Goal: Transaction & Acquisition: Obtain resource

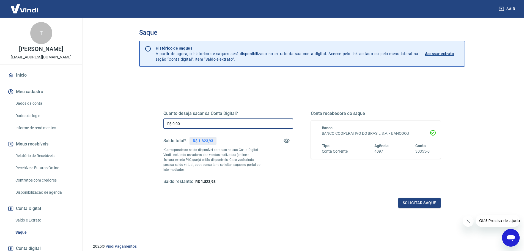
click at [183, 125] on input "R$ 0,00" at bounding box center [228, 123] width 130 height 10
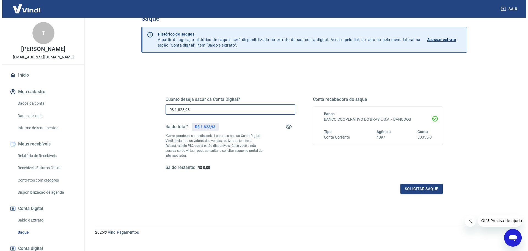
scroll to position [21, 0]
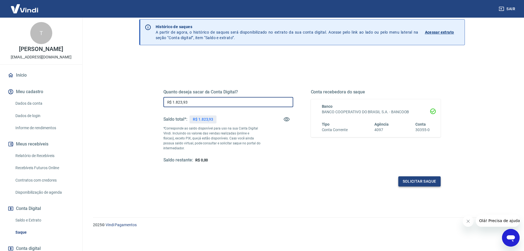
type input "R$ 1.823,93"
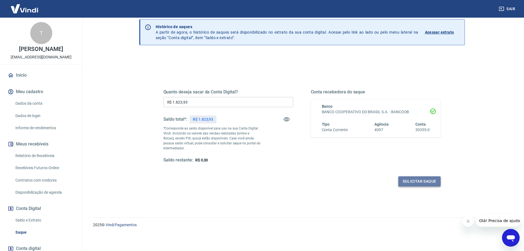
click at [415, 181] on button "Solicitar saque" at bounding box center [420, 181] width 42 height 10
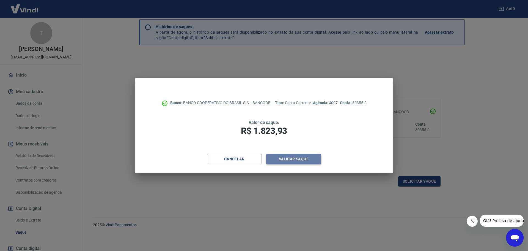
click at [288, 160] on button "Validar saque" at bounding box center [293, 159] width 55 height 10
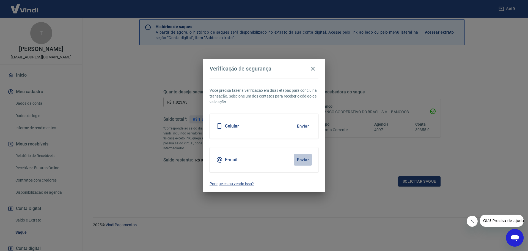
click at [302, 159] on button "Enviar" at bounding box center [303, 160] width 18 height 12
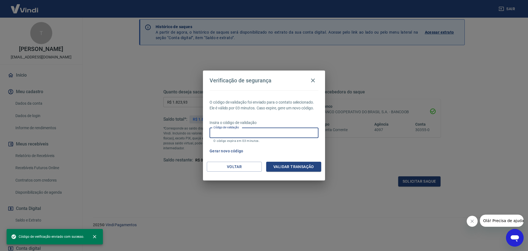
click at [233, 134] on input "Código de validação" at bounding box center [264, 133] width 109 height 10
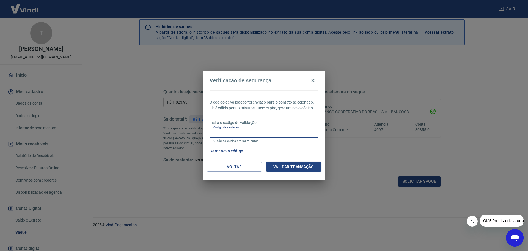
paste input "851644"
type input "851644"
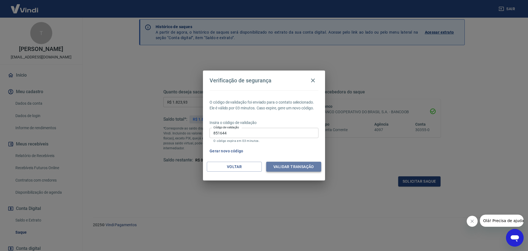
click at [292, 167] on button "Validar transação" at bounding box center [293, 167] width 55 height 10
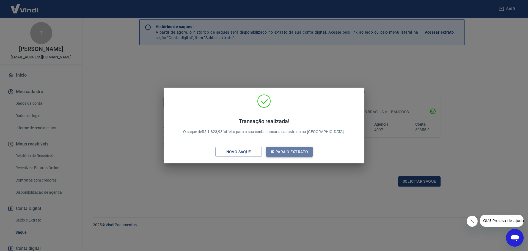
click at [283, 153] on button "Ir para o extrato" at bounding box center [289, 152] width 47 height 10
